Goal: Task Accomplishment & Management: Manage account settings

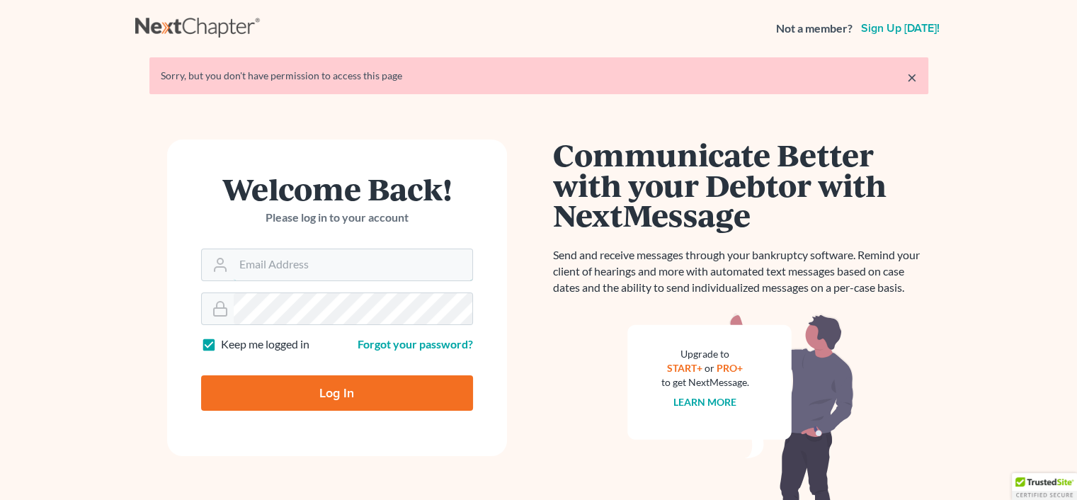
type input "rachel@farthing.legal"
click at [365, 392] on input "Log In" at bounding box center [337, 392] width 272 height 35
type input "Thinking..."
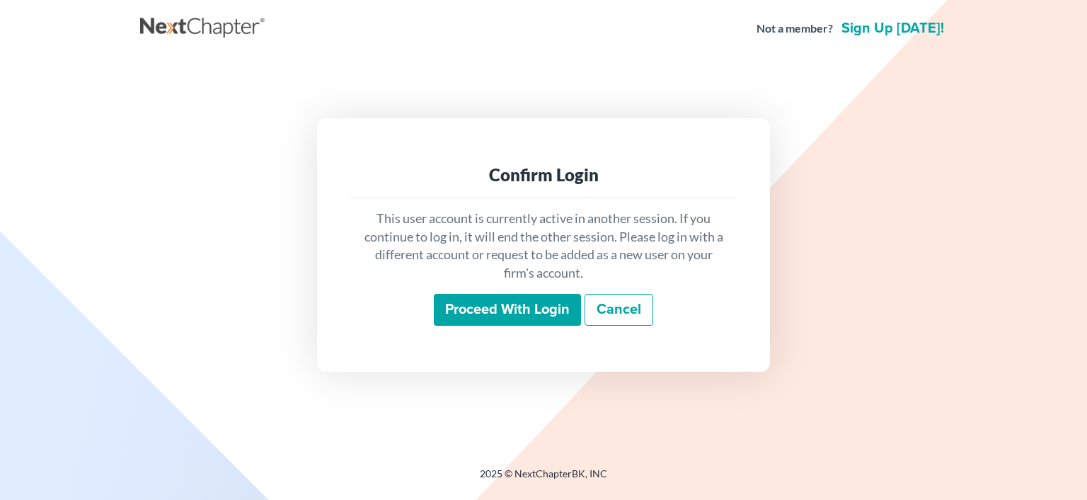
click at [527, 311] on input "Proceed with login" at bounding box center [507, 310] width 147 height 33
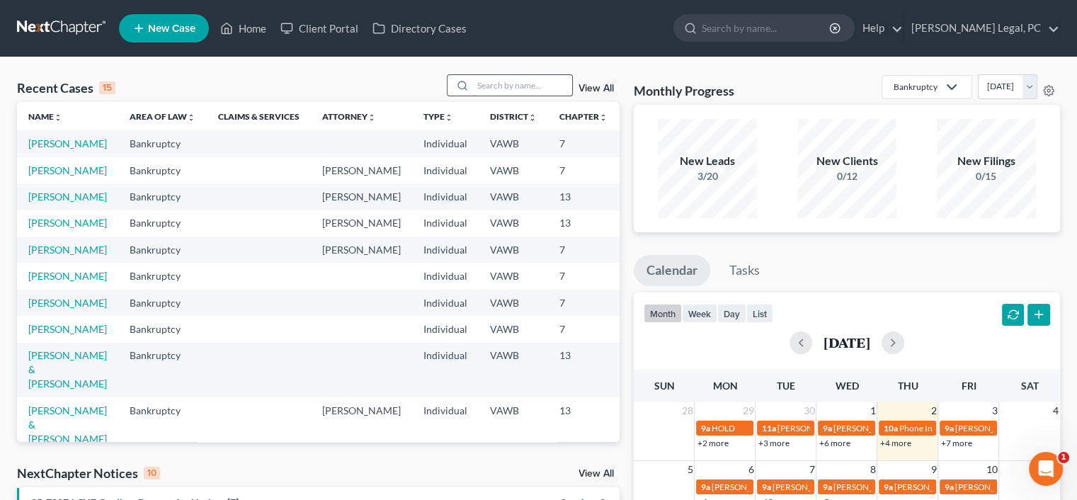
click at [500, 84] on input "search" at bounding box center [522, 85] width 99 height 21
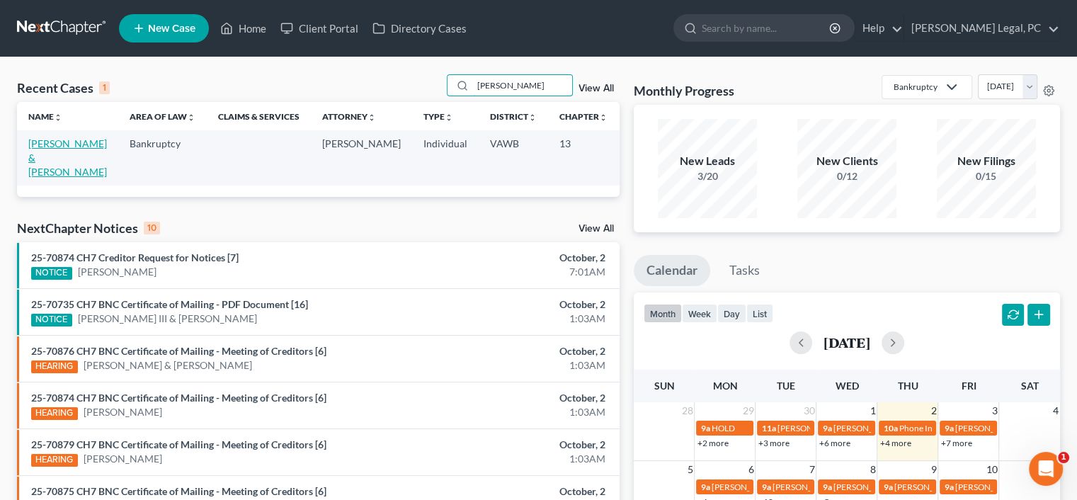
type input "[PERSON_NAME]"
click at [41, 160] on link "[PERSON_NAME] & [PERSON_NAME]" at bounding box center [67, 157] width 79 height 40
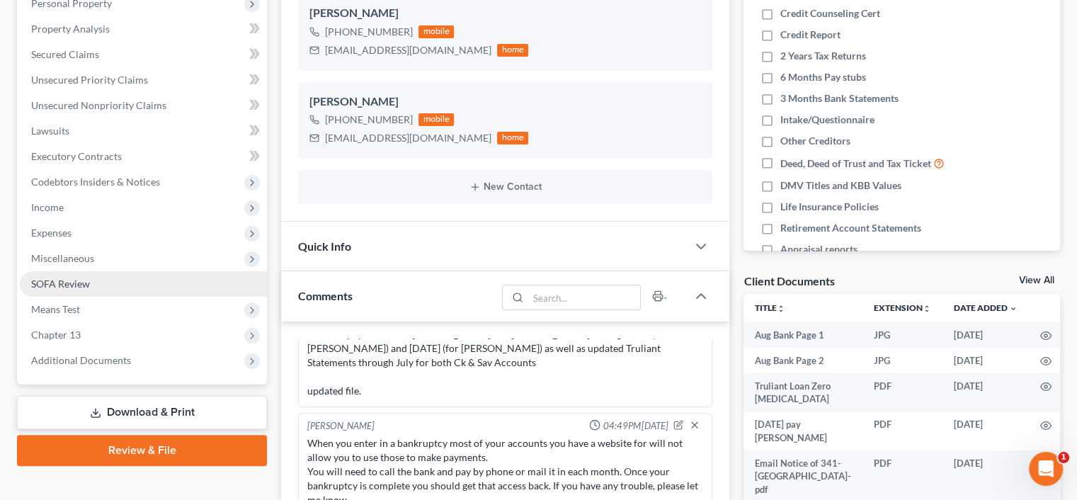
scroll to position [283, 0]
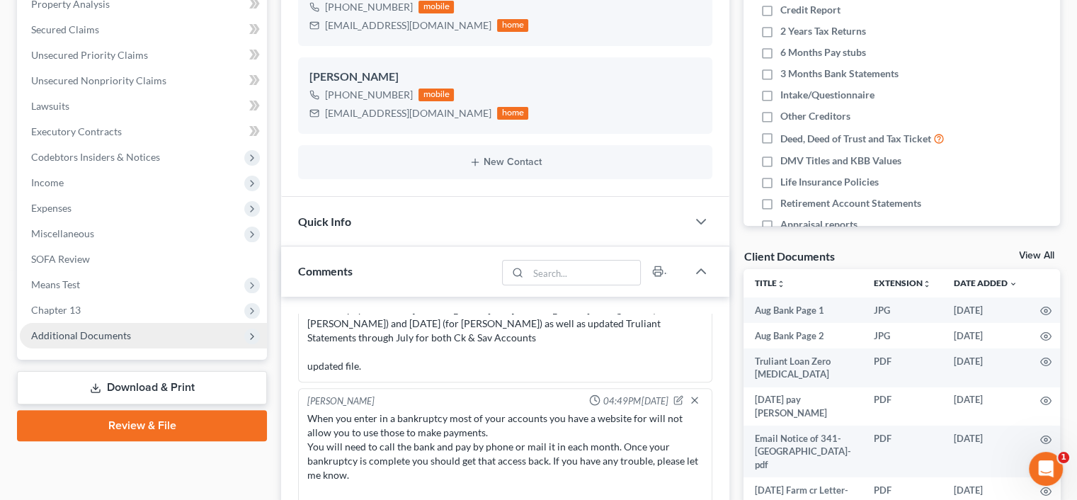
click at [105, 335] on span "Additional Documents" at bounding box center [81, 335] width 100 height 12
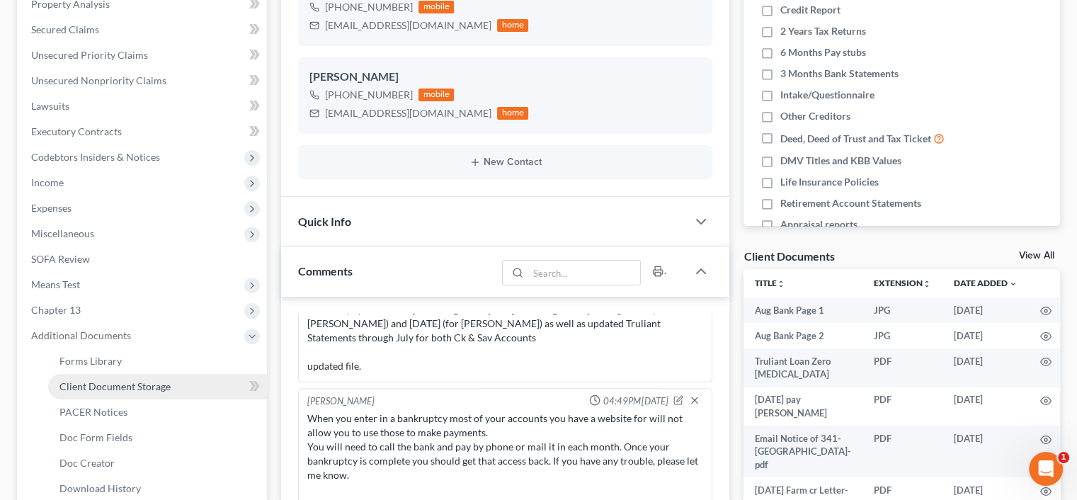
click at [115, 388] on span "Client Document Storage" at bounding box center [114, 386] width 111 height 12
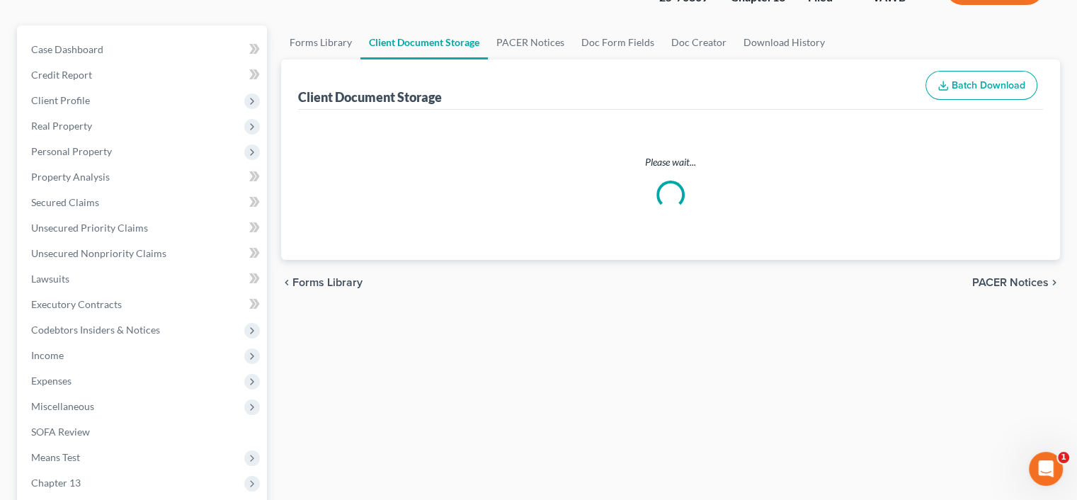
scroll to position [18, 0]
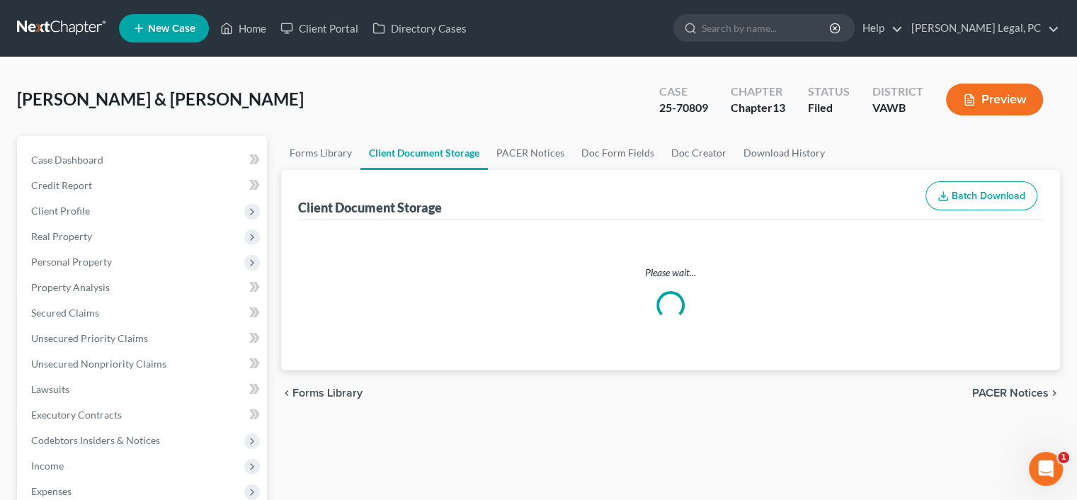
select select "0"
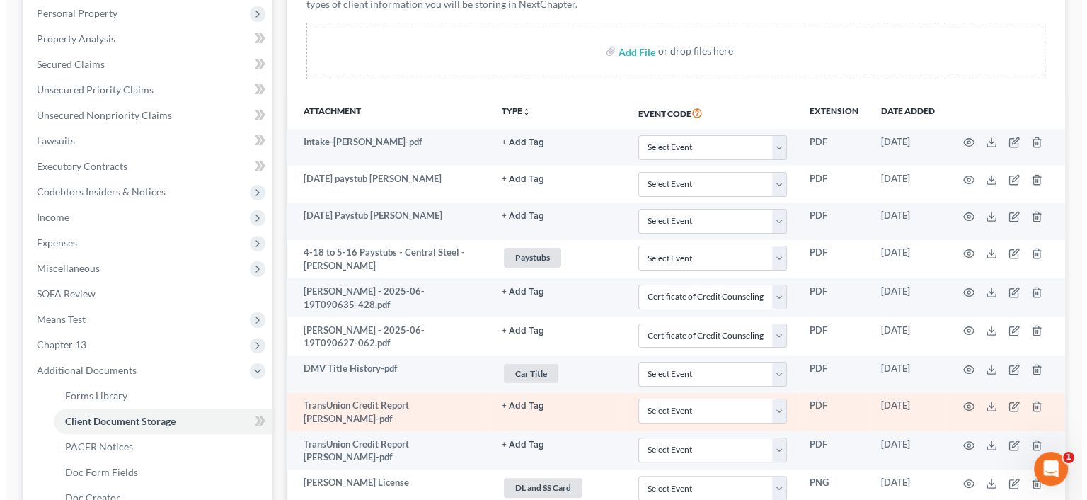
scroll to position [283, 0]
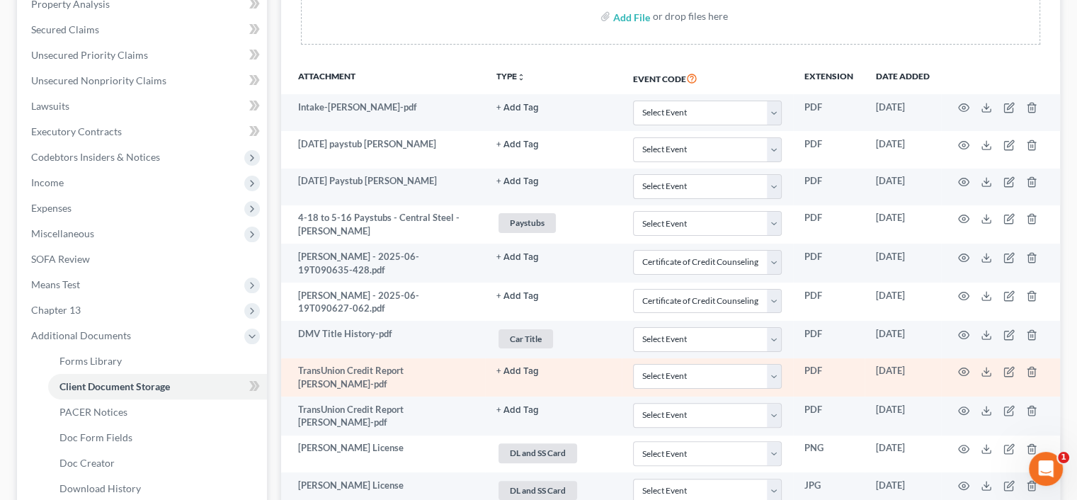
drag, startPoint x: 357, startPoint y: 314, endPoint x: 313, endPoint y: 403, distance: 99.4
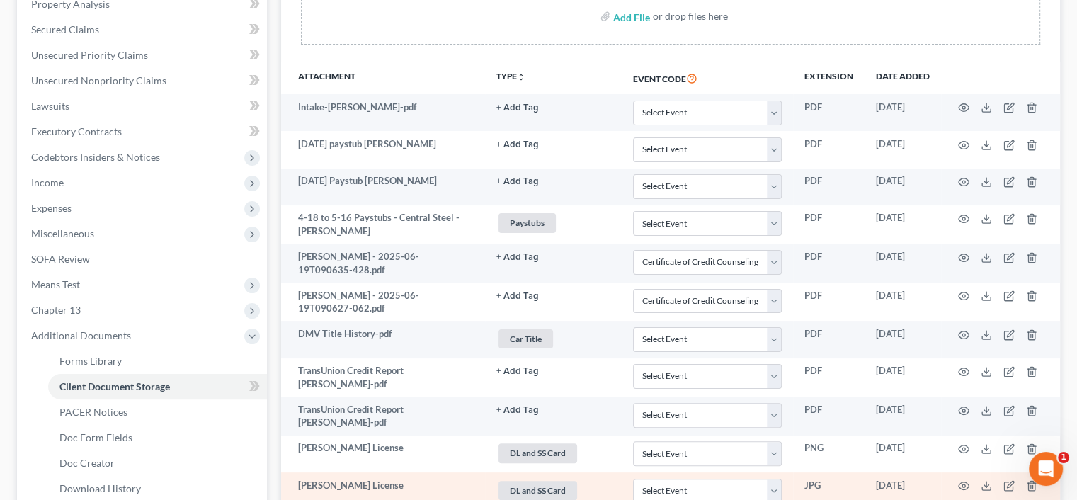
drag, startPoint x: 1086, startPoint y: 130, endPoint x: 945, endPoint y: 473, distance: 371.3
click at [945, 473] on td at bounding box center [1000, 490] width 119 height 37
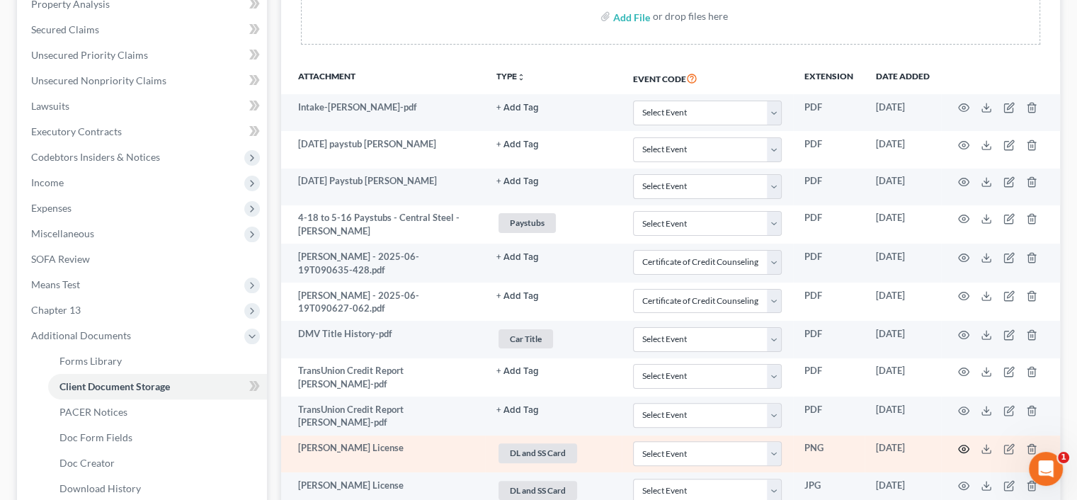
click at [963, 443] on icon "button" at bounding box center [963, 448] width 11 height 11
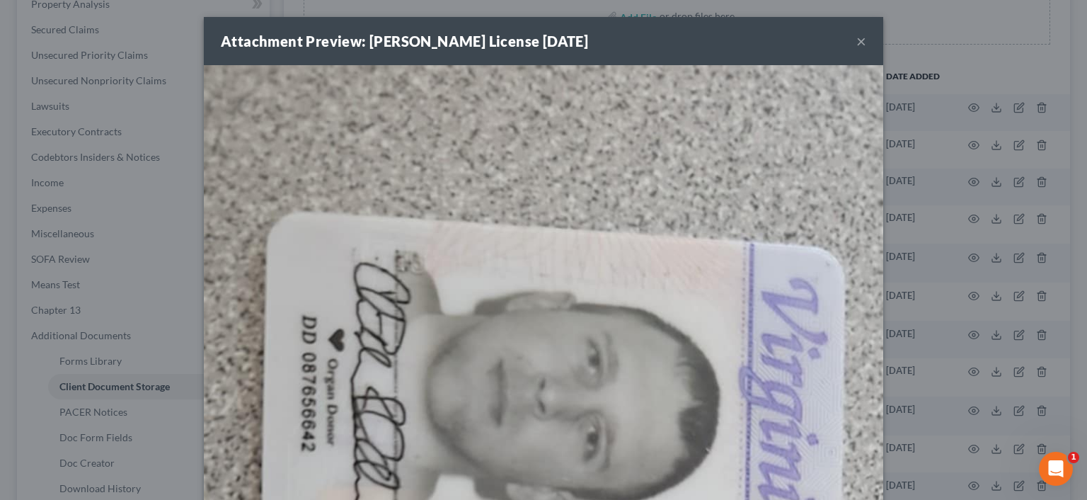
drag, startPoint x: 801, startPoint y: 81, endPoint x: 764, endPoint y: 100, distance: 41.2
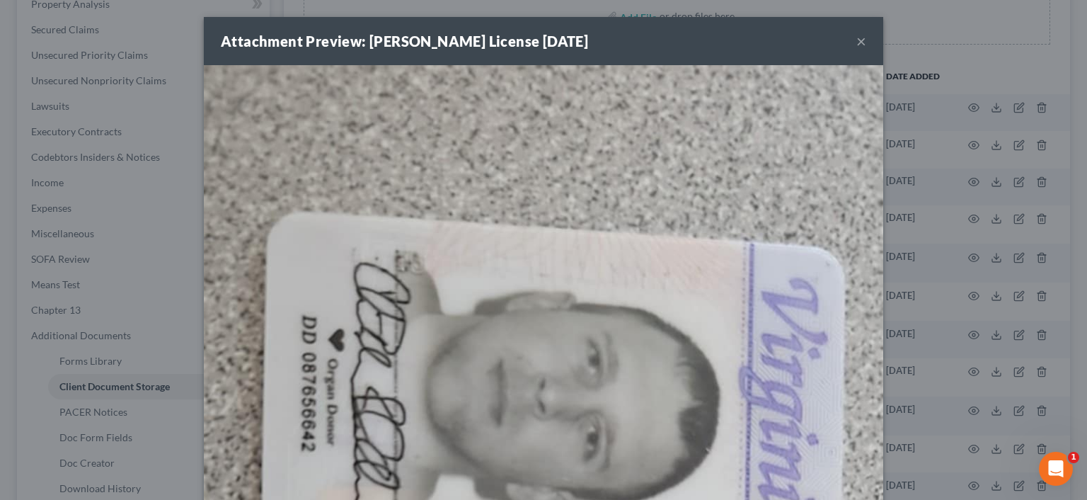
drag, startPoint x: 741, startPoint y: 155, endPoint x: 717, endPoint y: 378, distance: 224.3
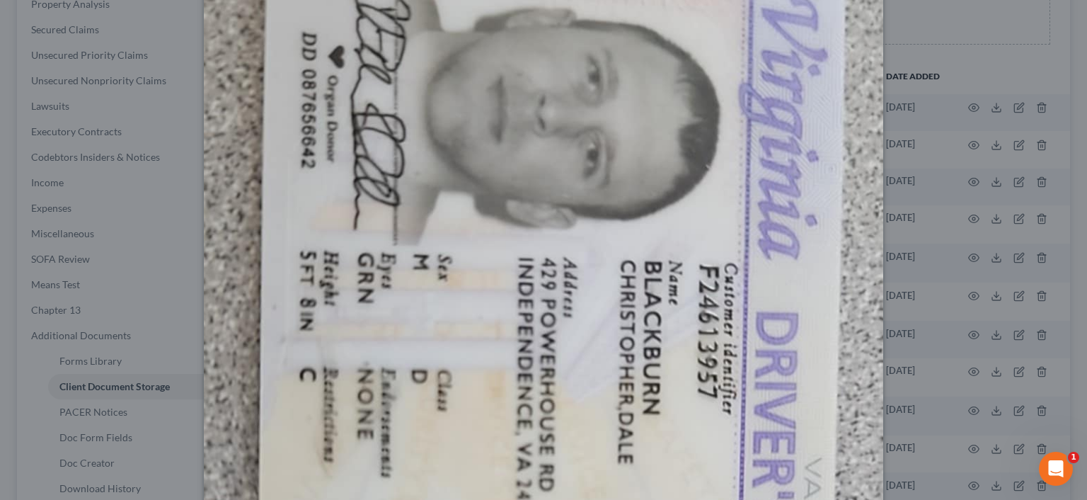
scroll to position [212, 0]
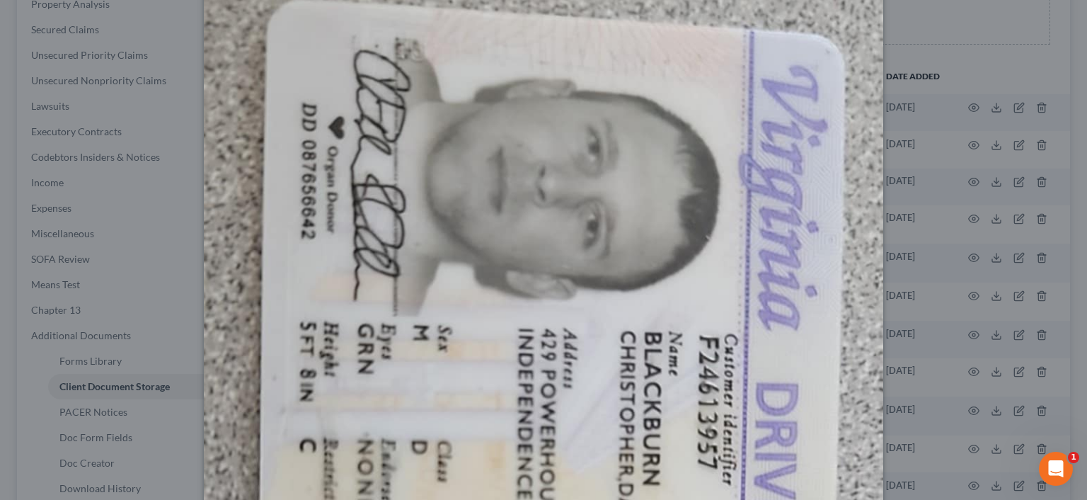
drag, startPoint x: 734, startPoint y: 151, endPoint x: 718, endPoint y: 91, distance: 61.6
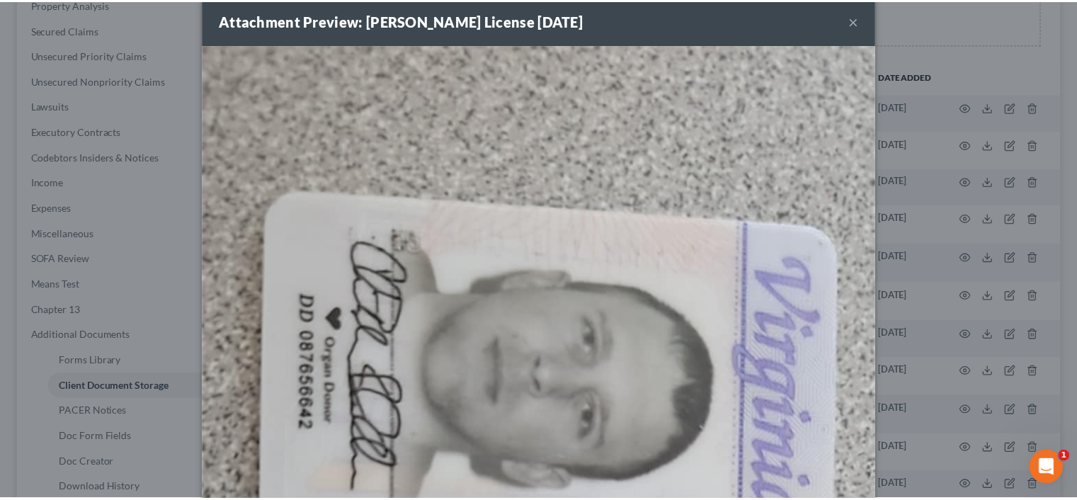
scroll to position [0, 0]
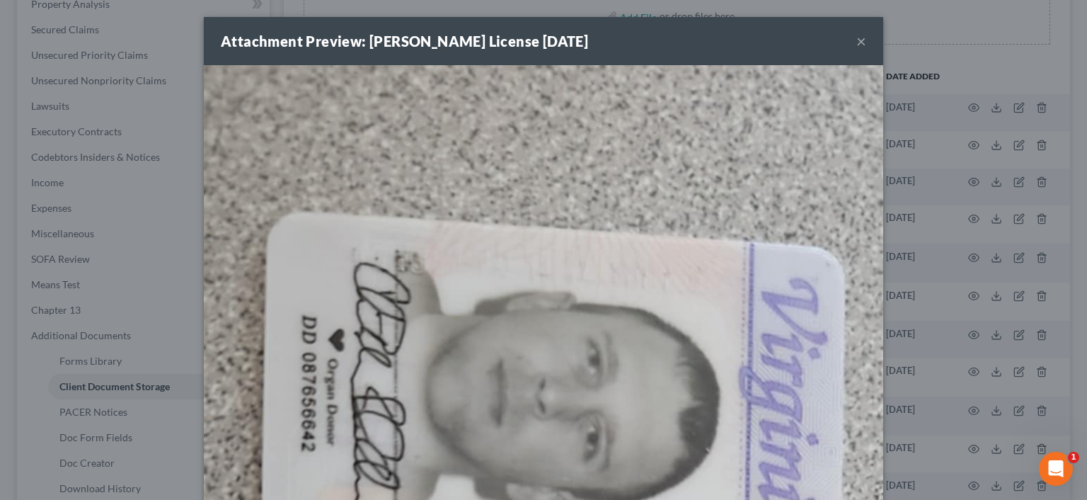
click at [849, 39] on div "Attachment Preview: [PERSON_NAME] License [DATE] ×" at bounding box center [543, 41] width 679 height 48
click at [856, 41] on button "×" at bounding box center [861, 41] width 10 height 17
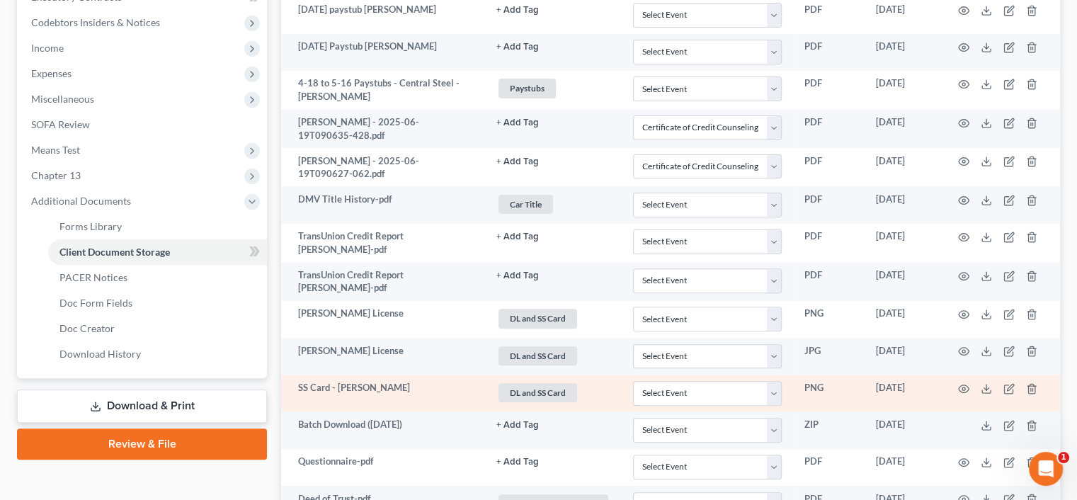
scroll to position [425, 0]
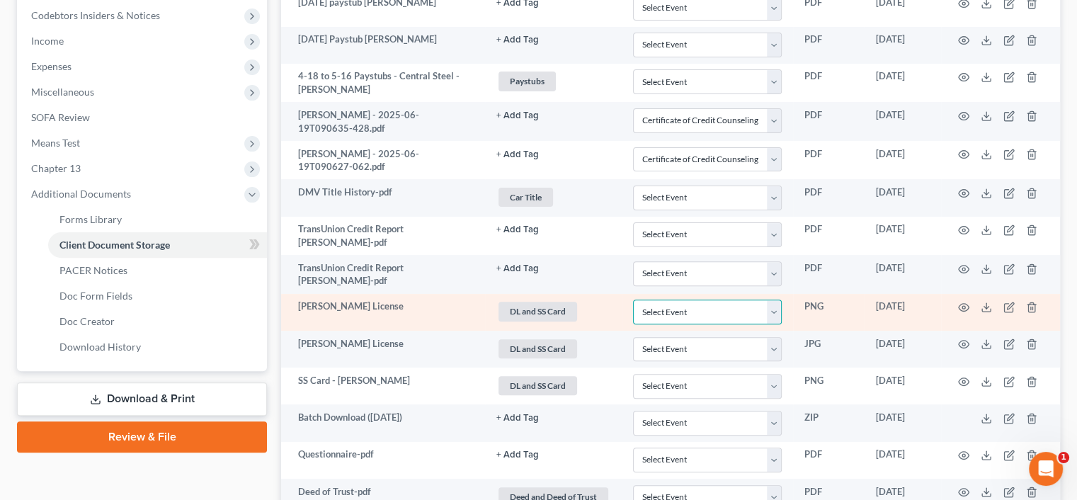
drag, startPoint x: 725, startPoint y: 297, endPoint x: 768, endPoint y: 304, distance: 43.8
click at [760, 302] on select "Select Event Certificate of Credit Counseling" at bounding box center [707, 311] width 149 height 25
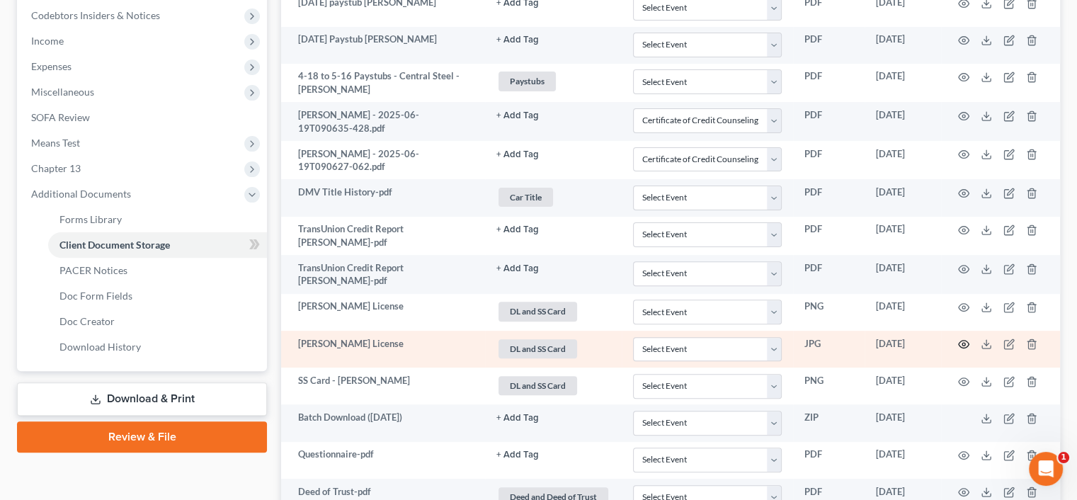
click at [962, 338] on icon "button" at bounding box center [963, 343] width 11 height 11
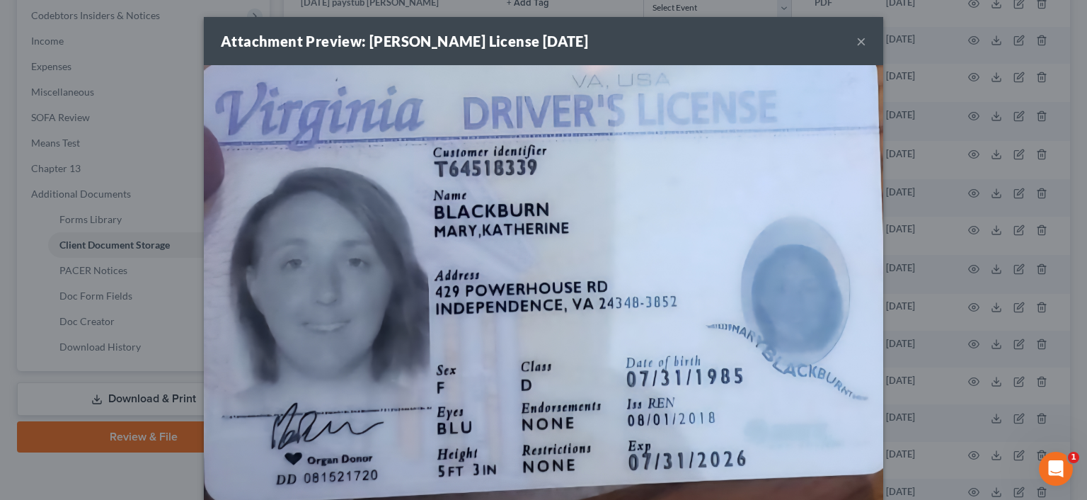
click at [781, 202] on img at bounding box center [543, 285] width 679 height 440
click at [803, 137] on img at bounding box center [543, 285] width 679 height 440
click at [824, 158] on img at bounding box center [543, 285] width 679 height 440
click at [861, 76] on img at bounding box center [543, 285] width 679 height 440
click at [832, 217] on img at bounding box center [543, 285] width 679 height 440
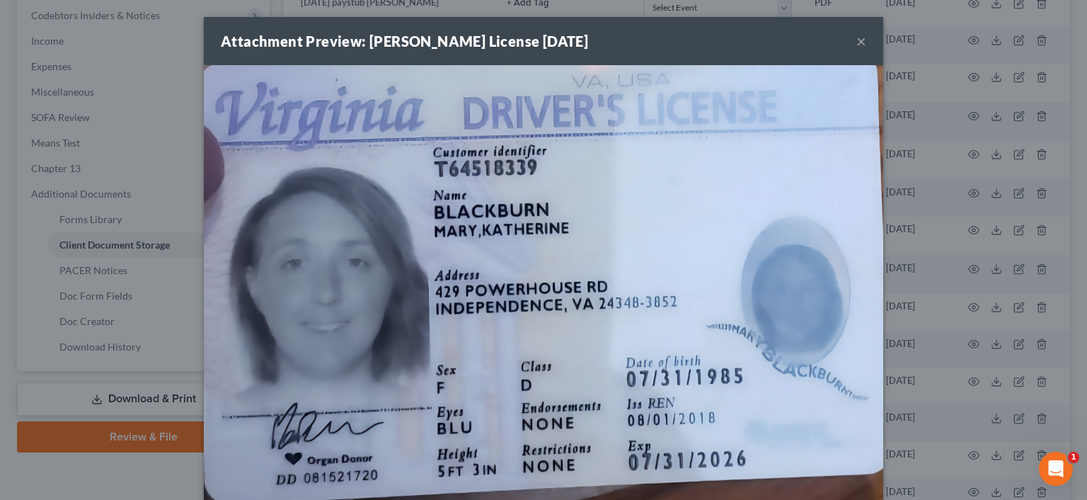
click at [856, 43] on button "×" at bounding box center [861, 41] width 10 height 17
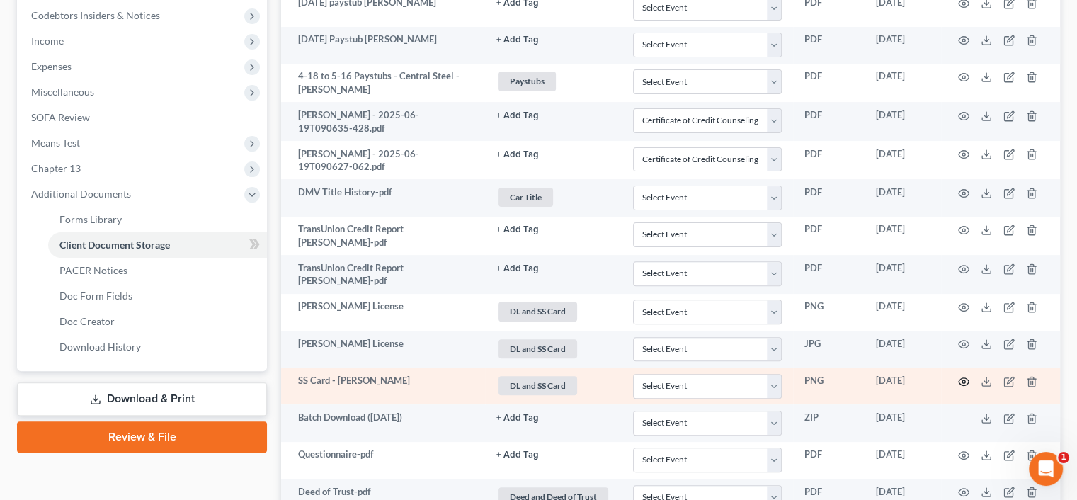
click at [959, 377] on icon "button" at bounding box center [963, 381] width 11 height 8
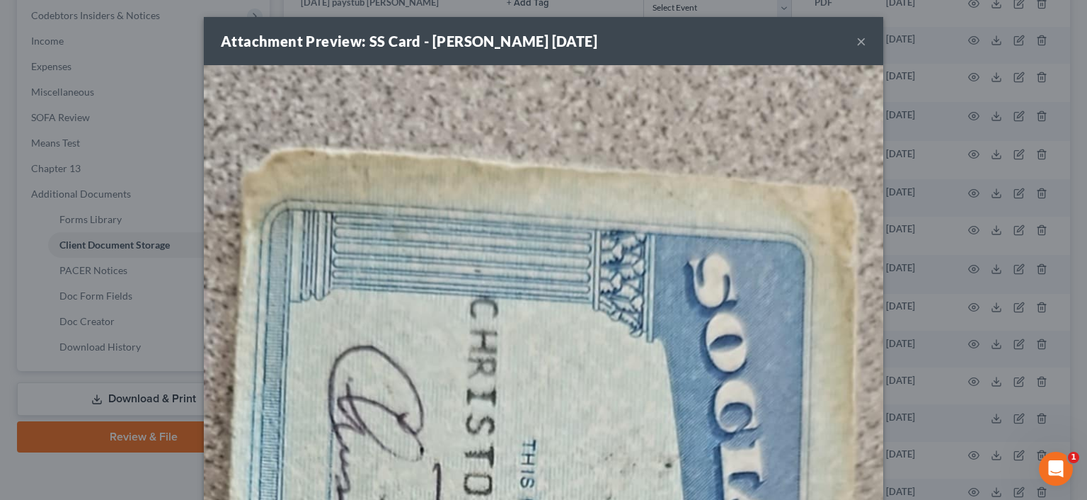
click at [130, 151] on div "Attachment Preview: SS Card - [PERSON_NAME] [DATE] × Download" at bounding box center [543, 250] width 1087 height 500
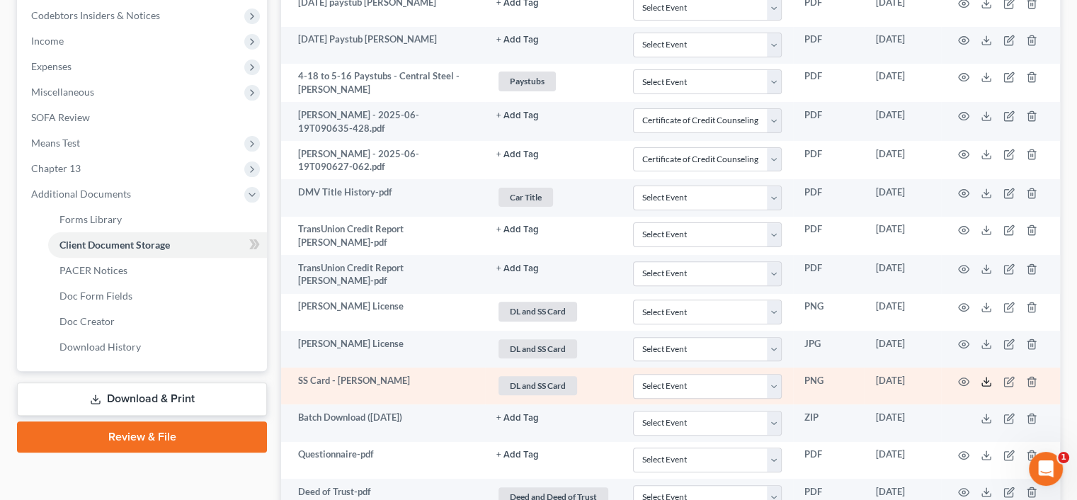
click at [981, 376] on icon at bounding box center [985, 381] width 11 height 11
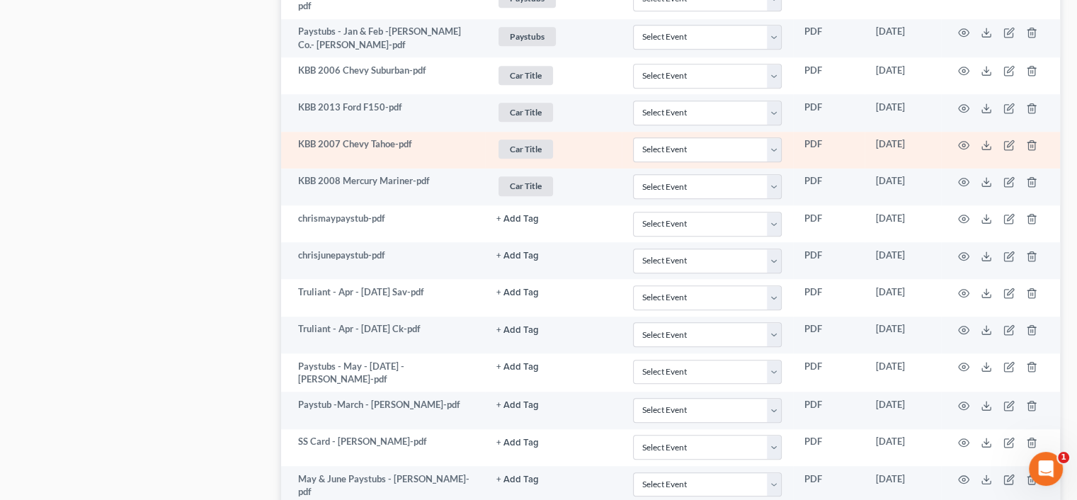
scroll to position [1132, 0]
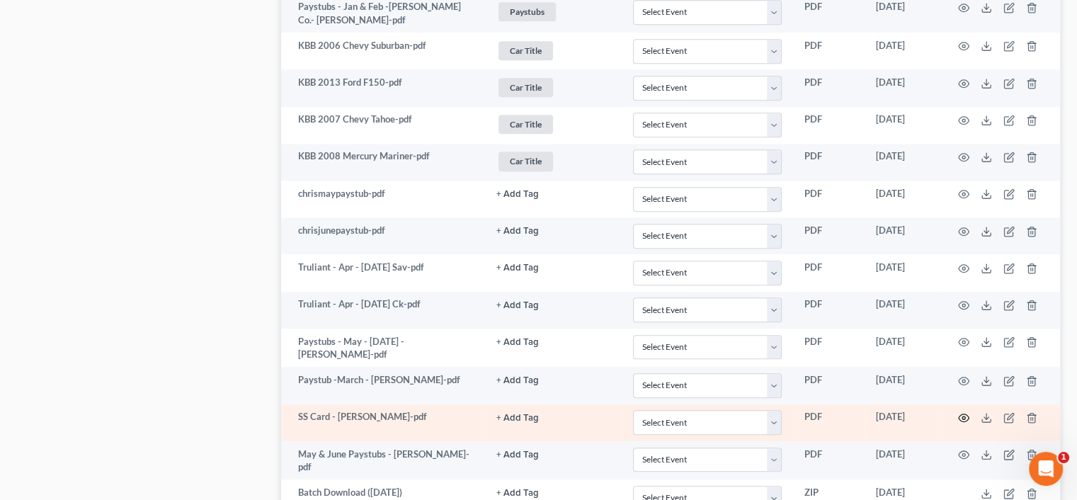
click at [960, 414] on icon "button" at bounding box center [963, 418] width 11 height 8
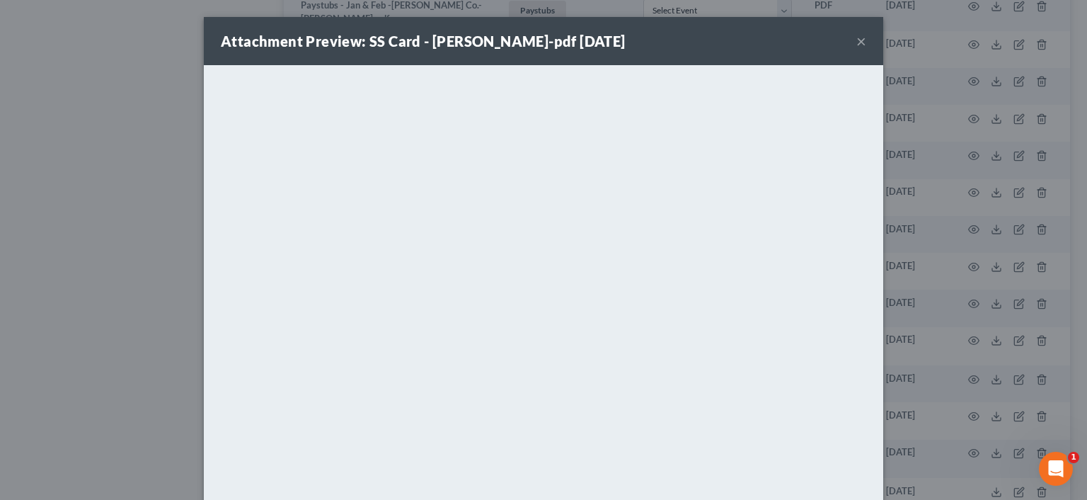
click at [859, 42] on button "×" at bounding box center [861, 41] width 10 height 17
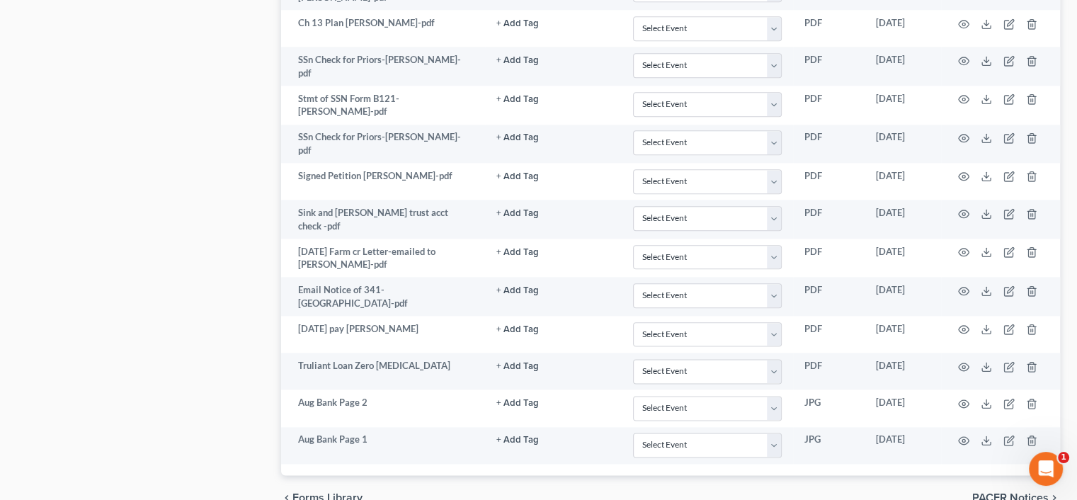
scroll to position [1653, 0]
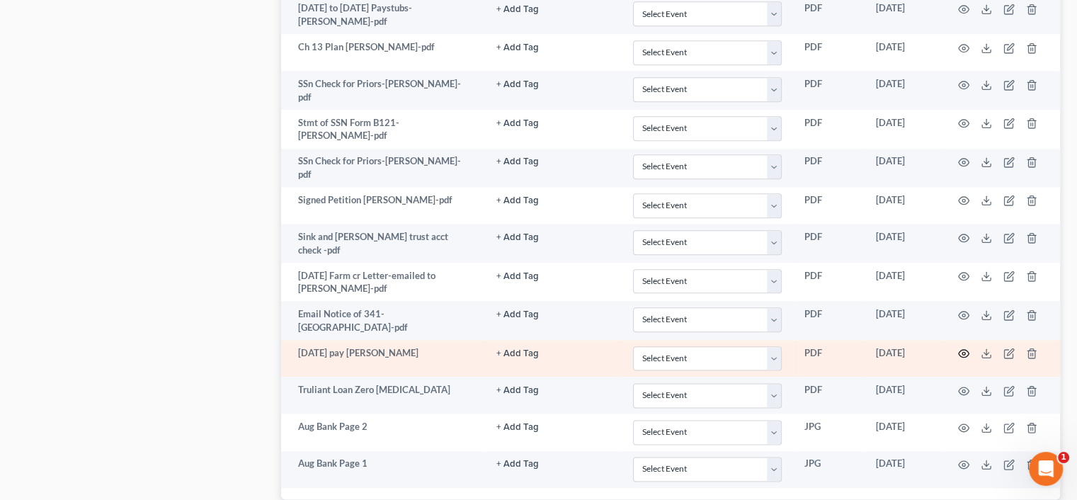
click at [960, 350] on icon "button" at bounding box center [963, 354] width 11 height 8
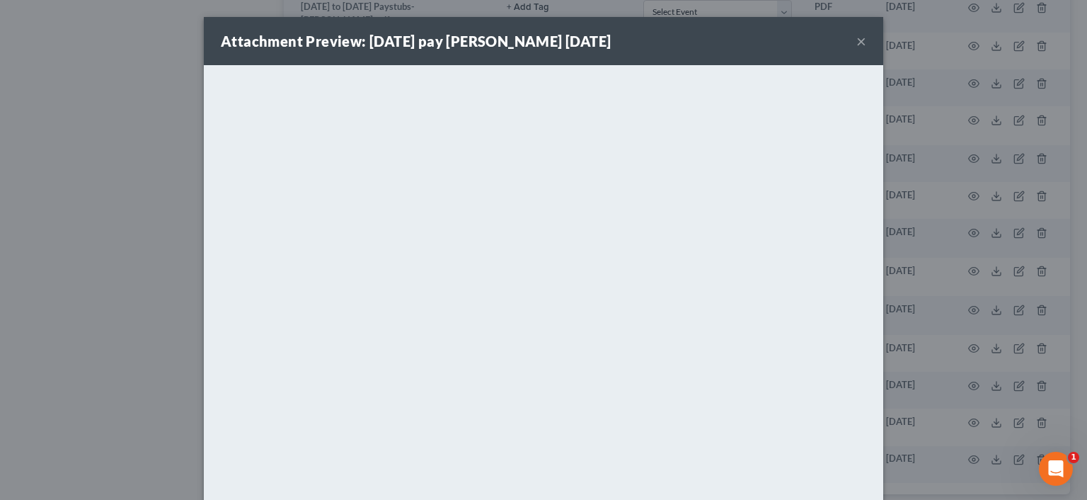
click at [859, 42] on button "×" at bounding box center [861, 41] width 10 height 17
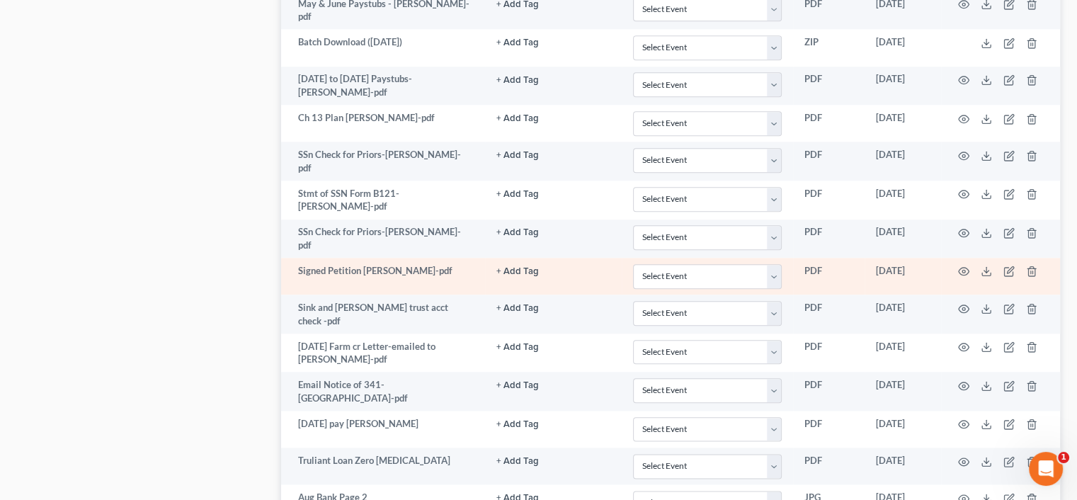
scroll to position [1583, 0]
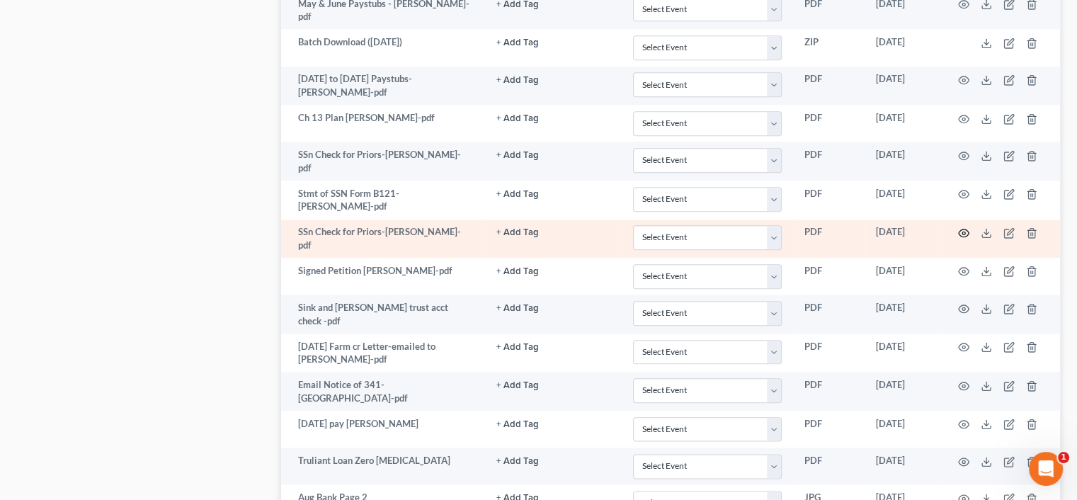
click at [967, 227] on icon "button" at bounding box center [963, 232] width 11 height 11
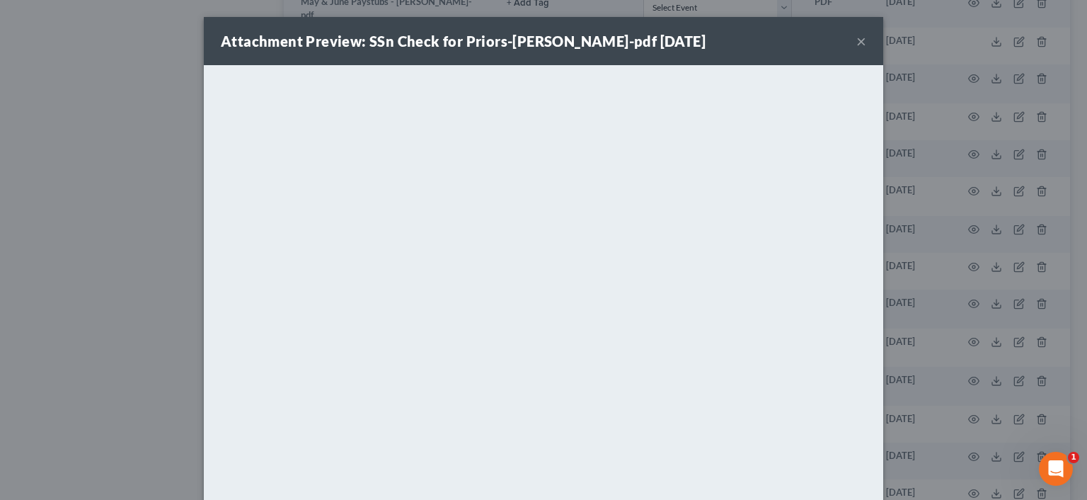
click at [856, 44] on button "×" at bounding box center [861, 41] width 10 height 17
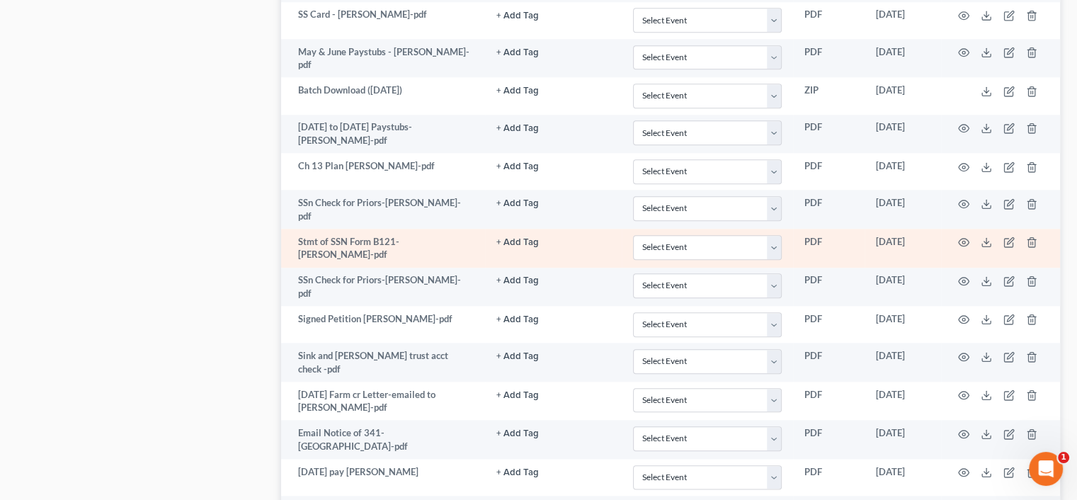
scroll to position [1512, 0]
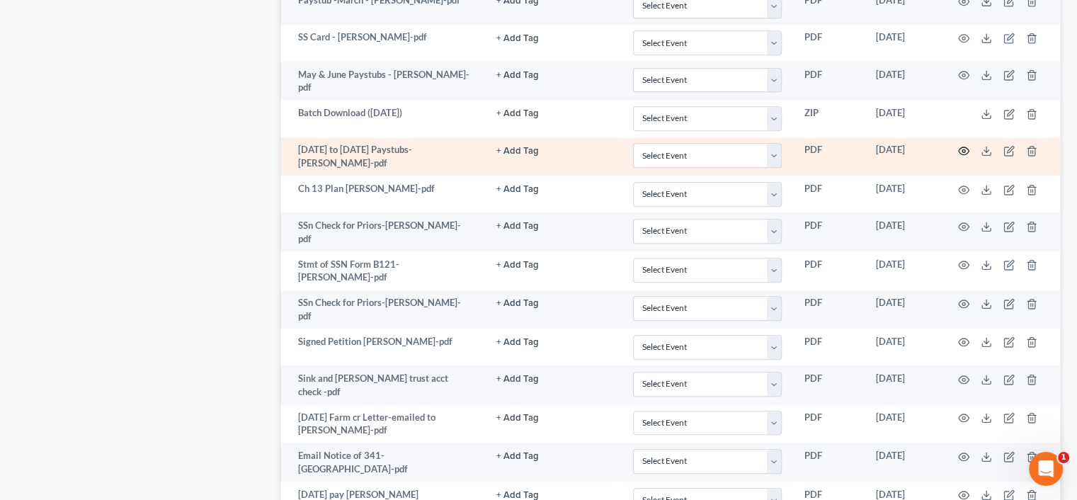
click at [963, 145] on icon "button" at bounding box center [963, 150] width 11 height 11
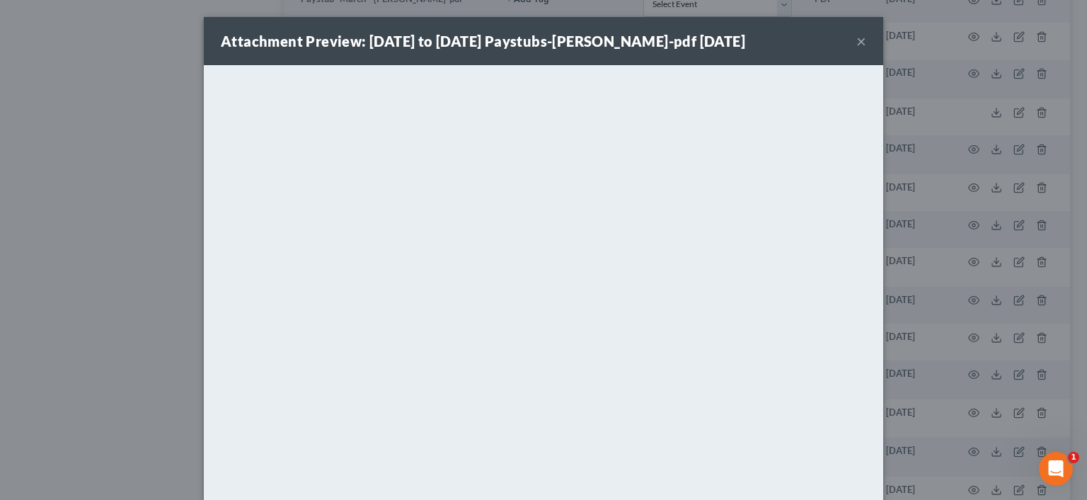
click at [856, 40] on button "×" at bounding box center [861, 41] width 10 height 17
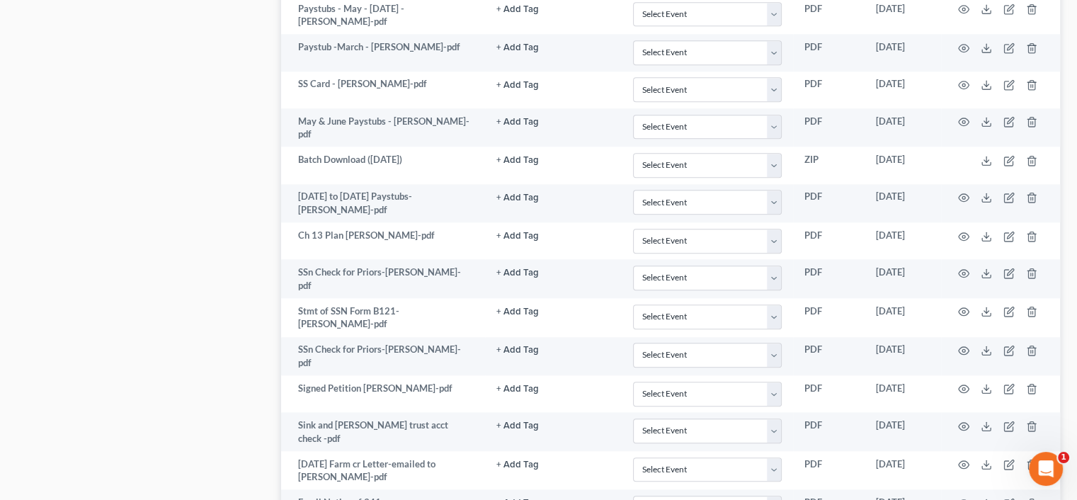
scroll to position [1441, 0]
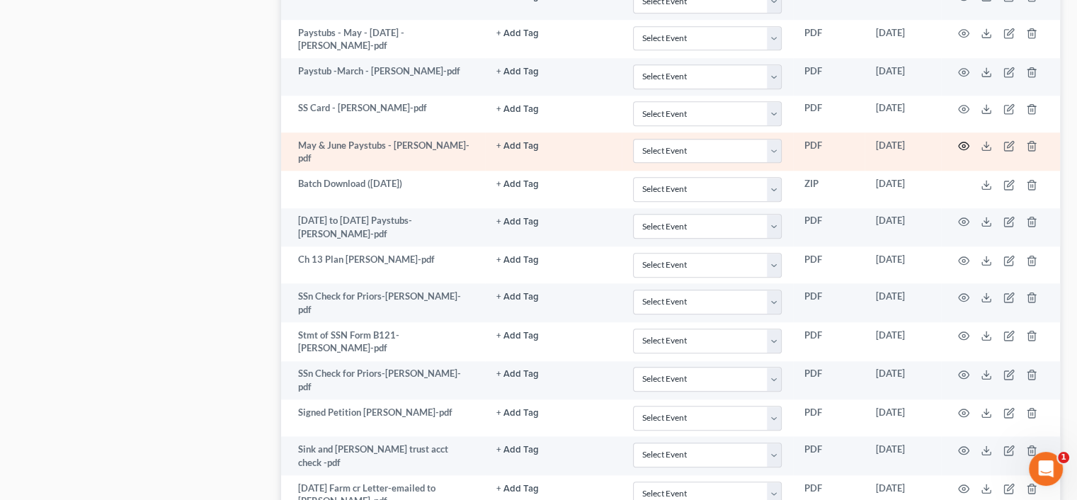
click at [965, 140] on icon "button" at bounding box center [963, 145] width 11 height 11
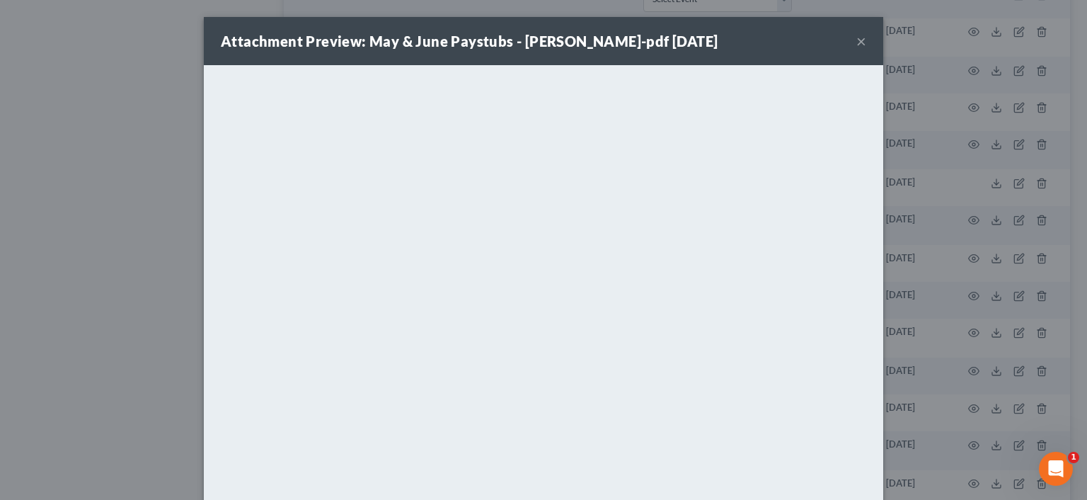
click at [861, 40] on button "×" at bounding box center [861, 41] width 10 height 17
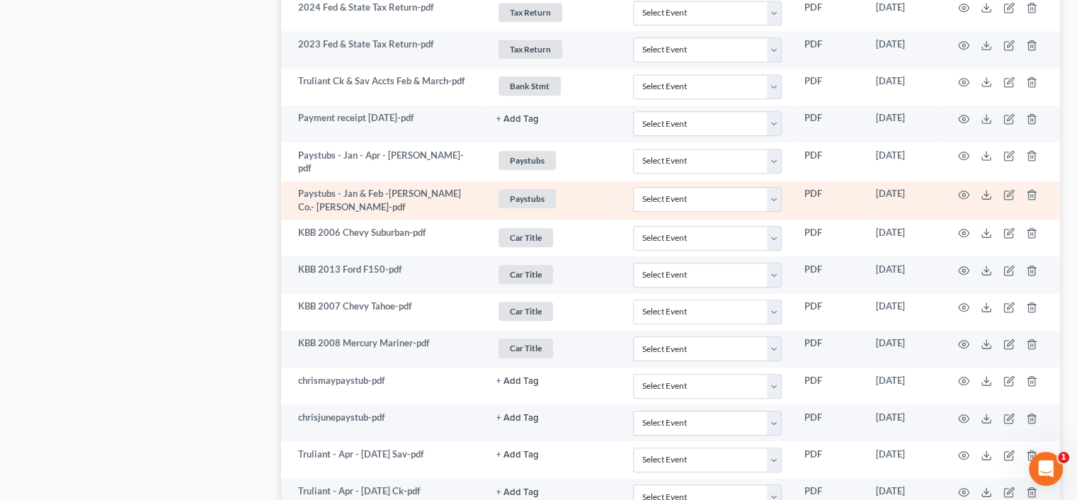
scroll to position [875, 0]
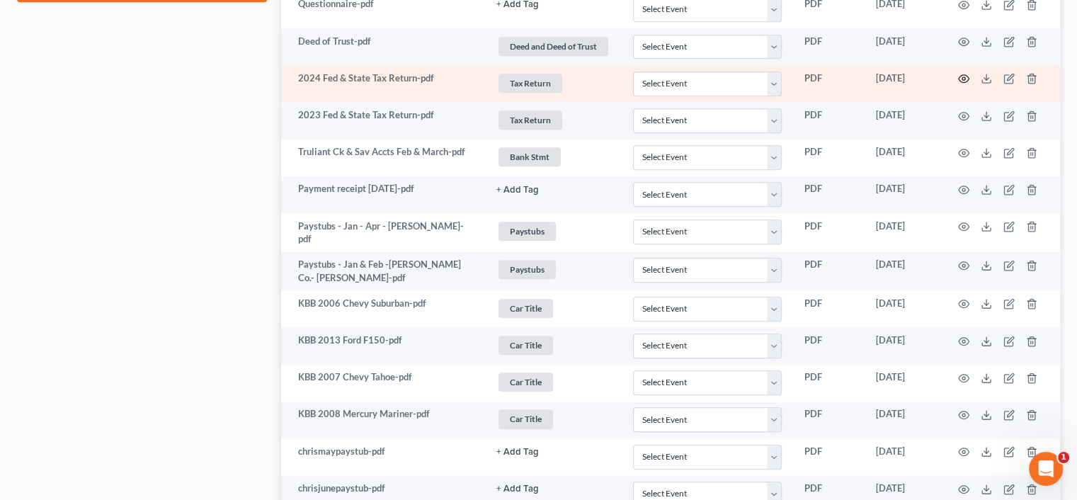
click at [965, 74] on icon "button" at bounding box center [963, 78] width 11 height 11
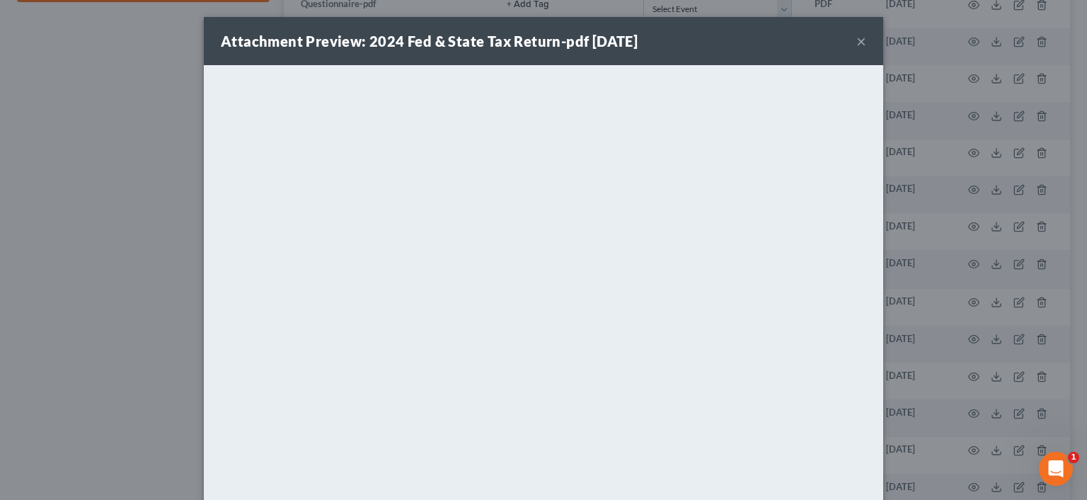
click at [862, 39] on div "Attachment Preview: 2024 Fed & State Tax Return-pdf [DATE] ×" at bounding box center [543, 41] width 679 height 48
click at [856, 44] on button "×" at bounding box center [861, 41] width 10 height 17
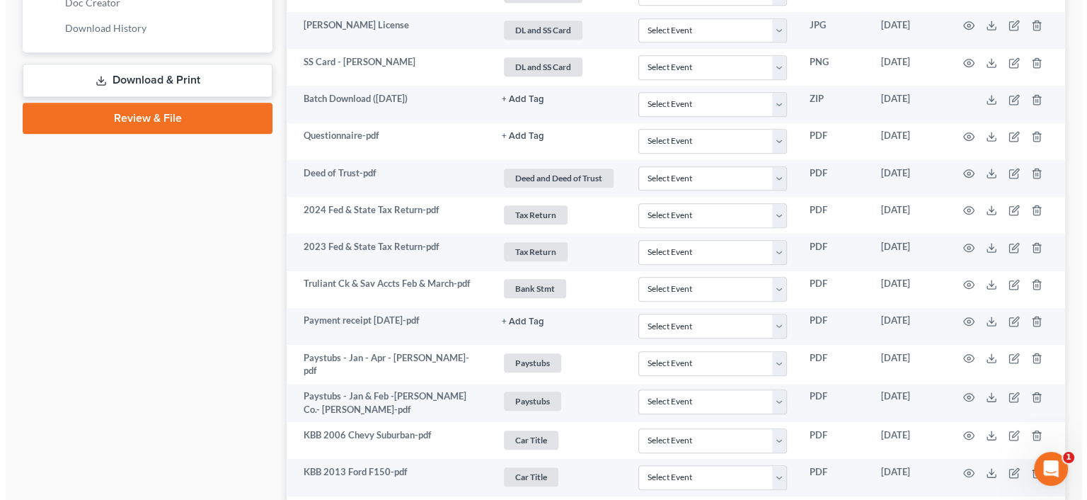
scroll to position [733, 0]
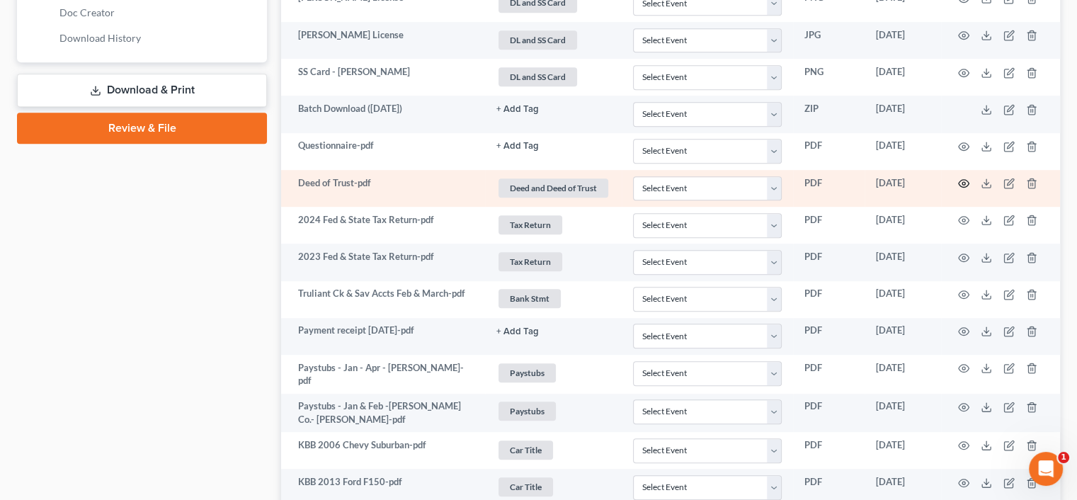
click at [965, 178] on icon "button" at bounding box center [963, 183] width 11 height 11
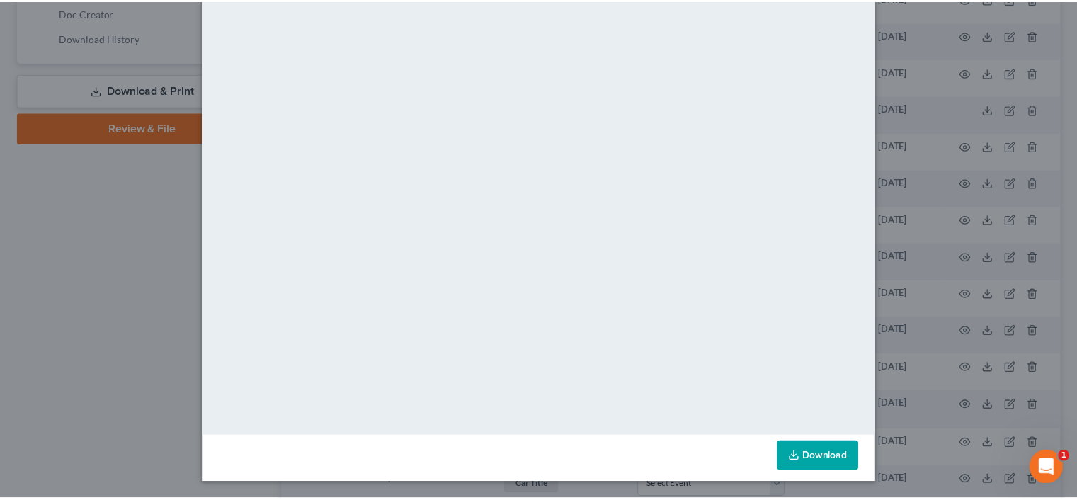
scroll to position [93, 0]
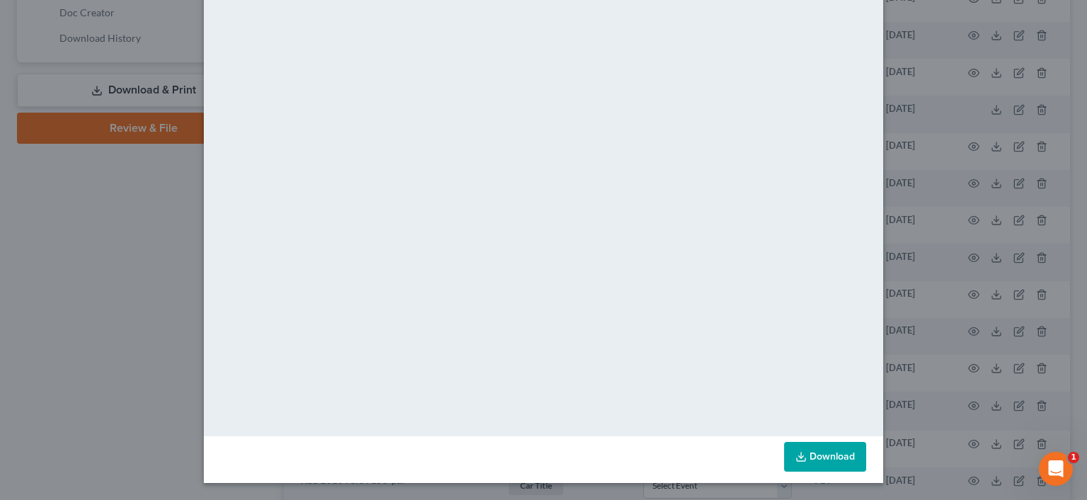
click at [887, 50] on div "Attachment Preview: Deed of Trust-pdf [DATE] × <object ng-attr-data='[URL][DOMA…" at bounding box center [543, 250] width 1087 height 500
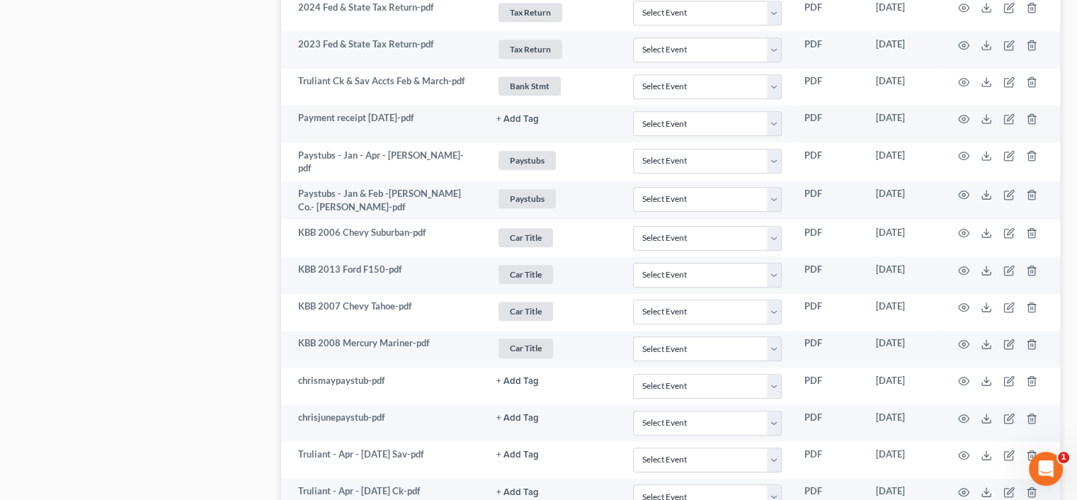
scroll to position [875, 0]
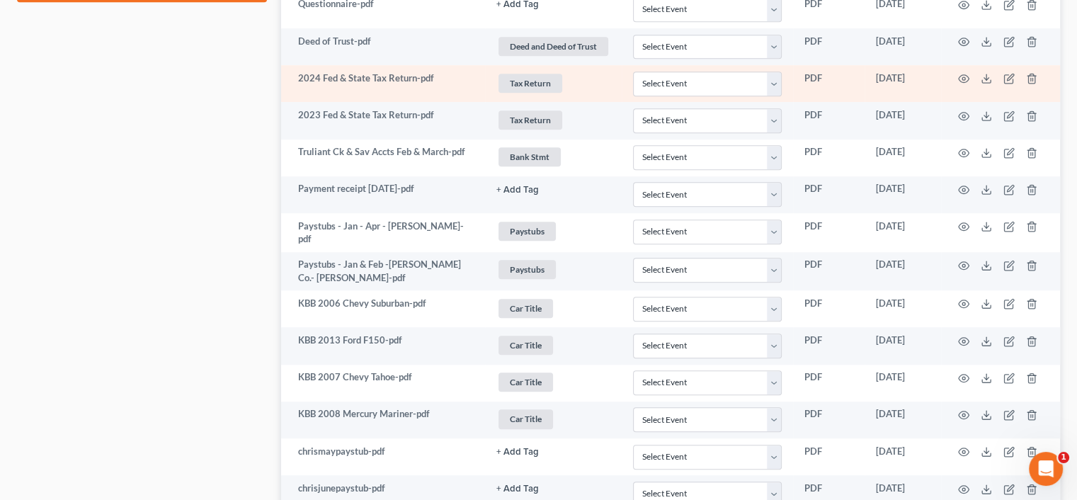
click at [328, 74] on td "2024 Fed & State Tax Return-pdf" at bounding box center [383, 83] width 204 height 37
click at [955, 67] on td at bounding box center [1000, 83] width 119 height 37
click at [963, 77] on circle "button" at bounding box center [963, 78] width 3 height 3
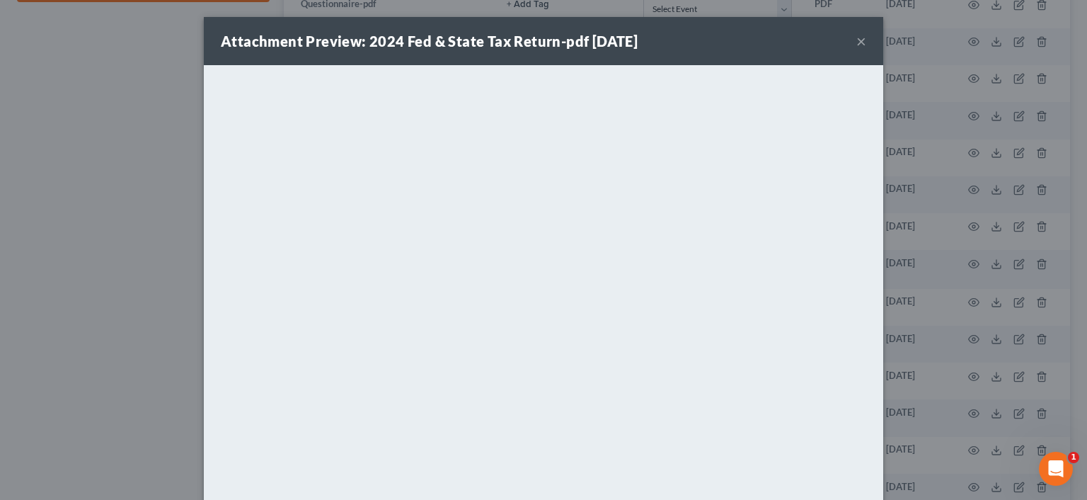
click at [864, 42] on div "Attachment Preview: 2024 Fed & State Tax Return-pdf [DATE] ×" at bounding box center [543, 41] width 679 height 48
click at [856, 38] on button "×" at bounding box center [861, 41] width 10 height 17
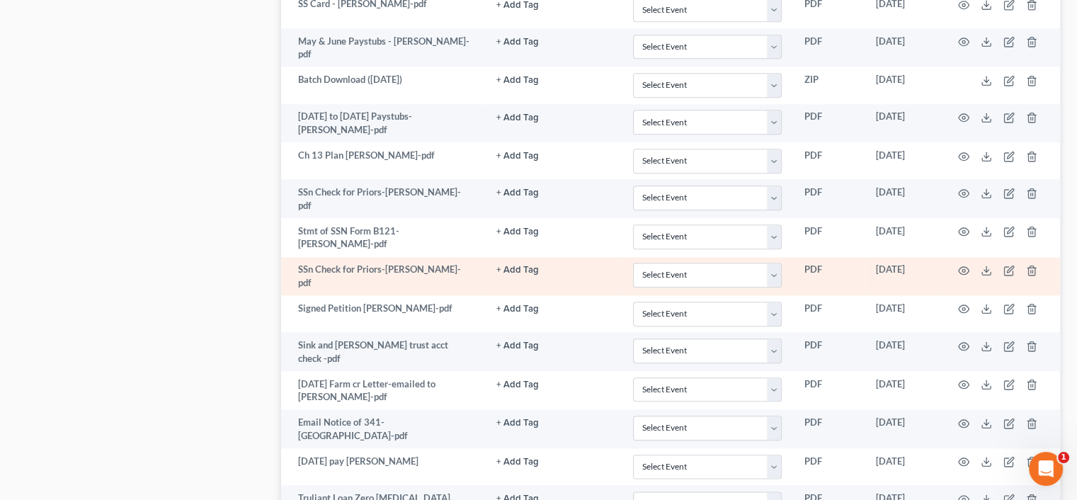
scroll to position [1441, 0]
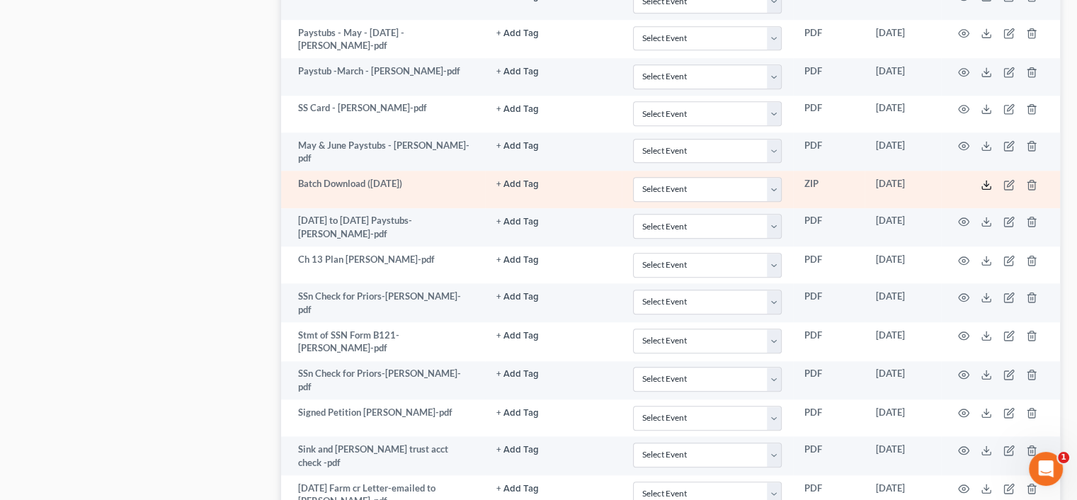
click at [982, 179] on icon at bounding box center [985, 184] width 11 height 11
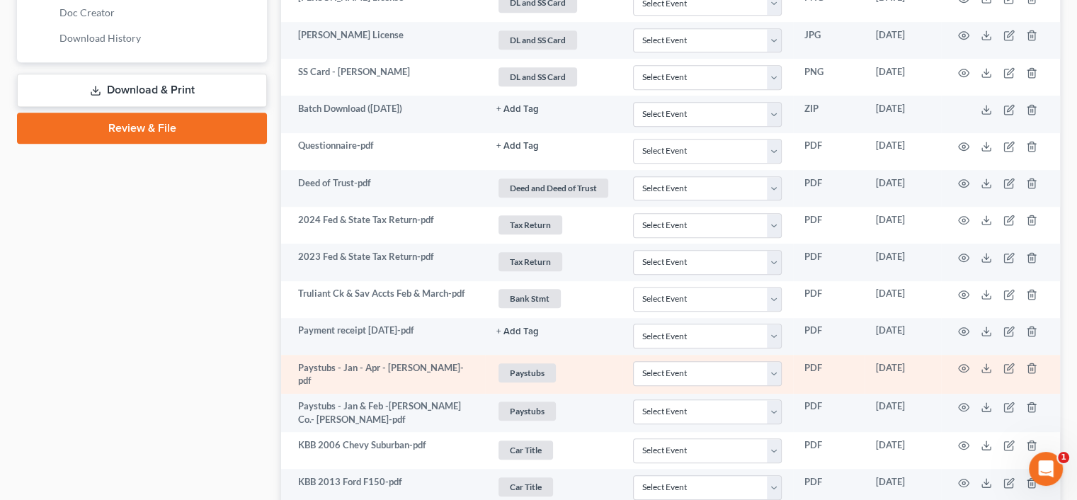
scroll to position [733, 0]
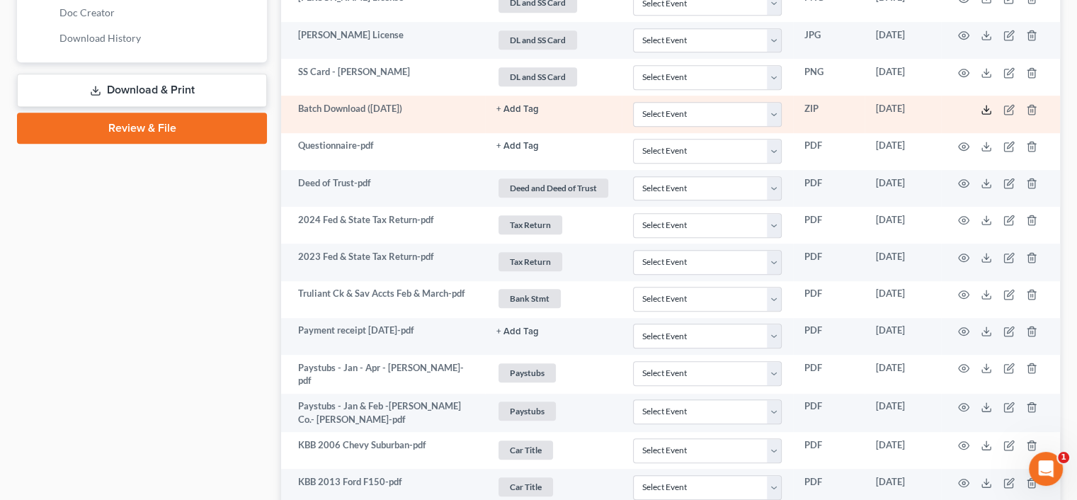
click at [986, 105] on line at bounding box center [986, 108] width 0 height 6
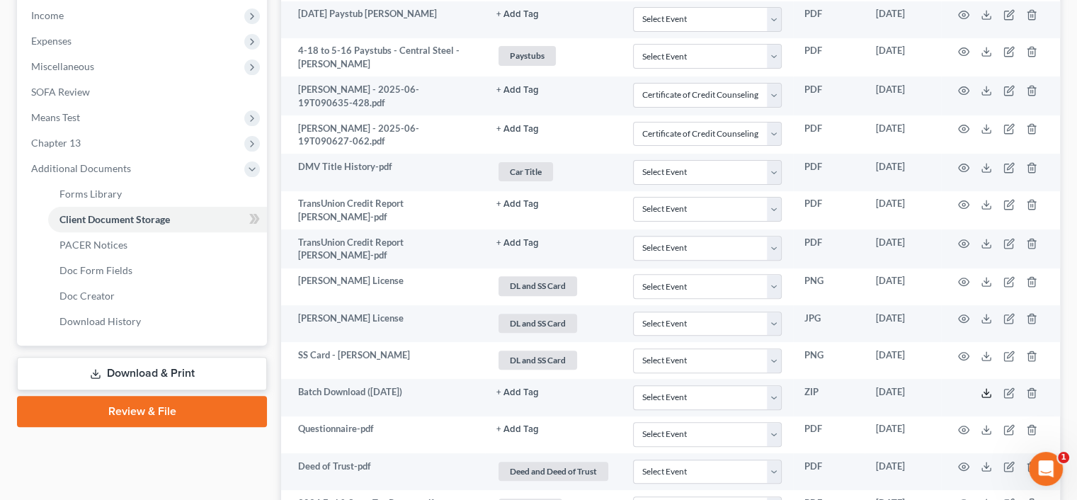
scroll to position [379, 0]
